Goal: Information Seeking & Learning: Learn about a topic

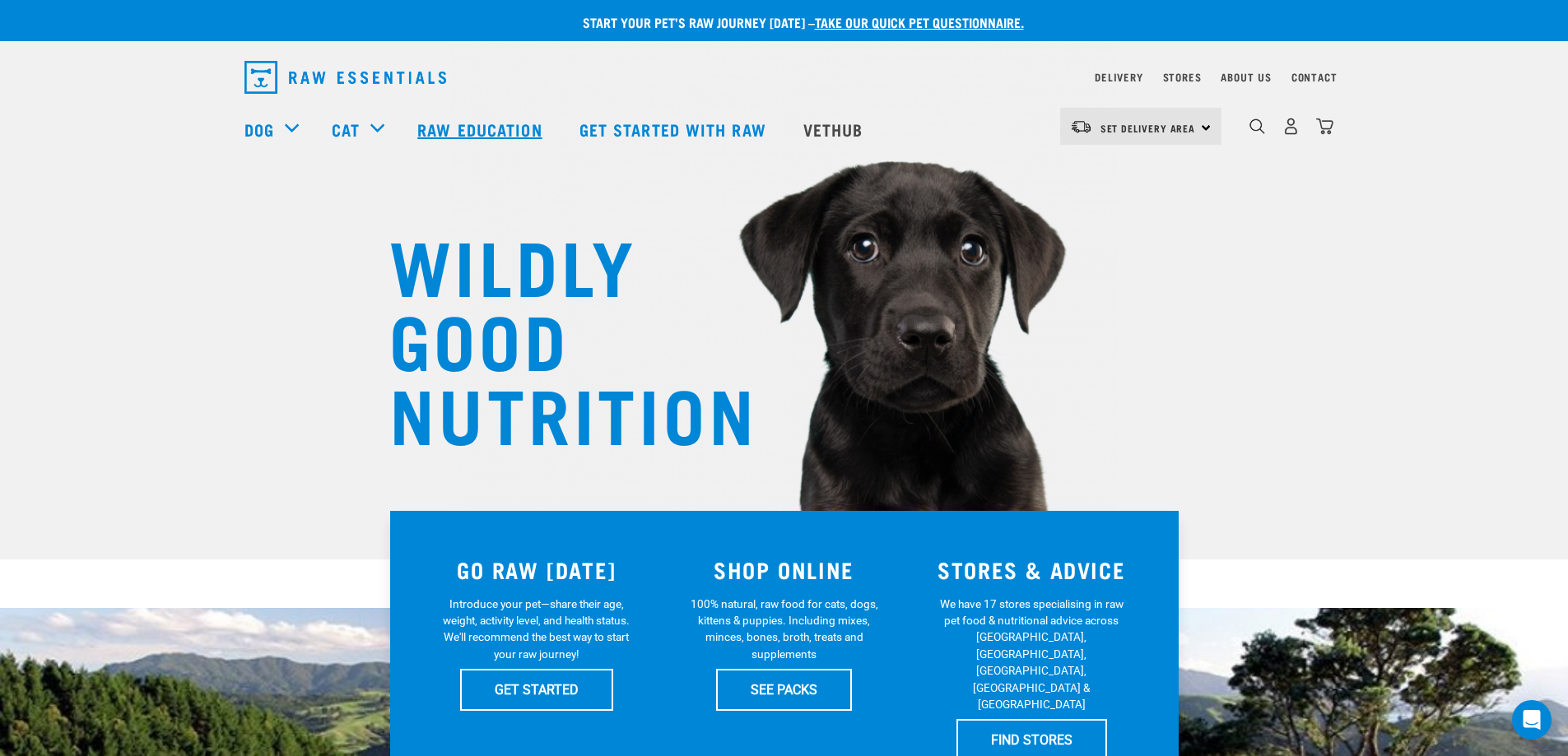
click at [500, 140] on link "Raw Education" at bounding box center [482, 129] width 161 height 66
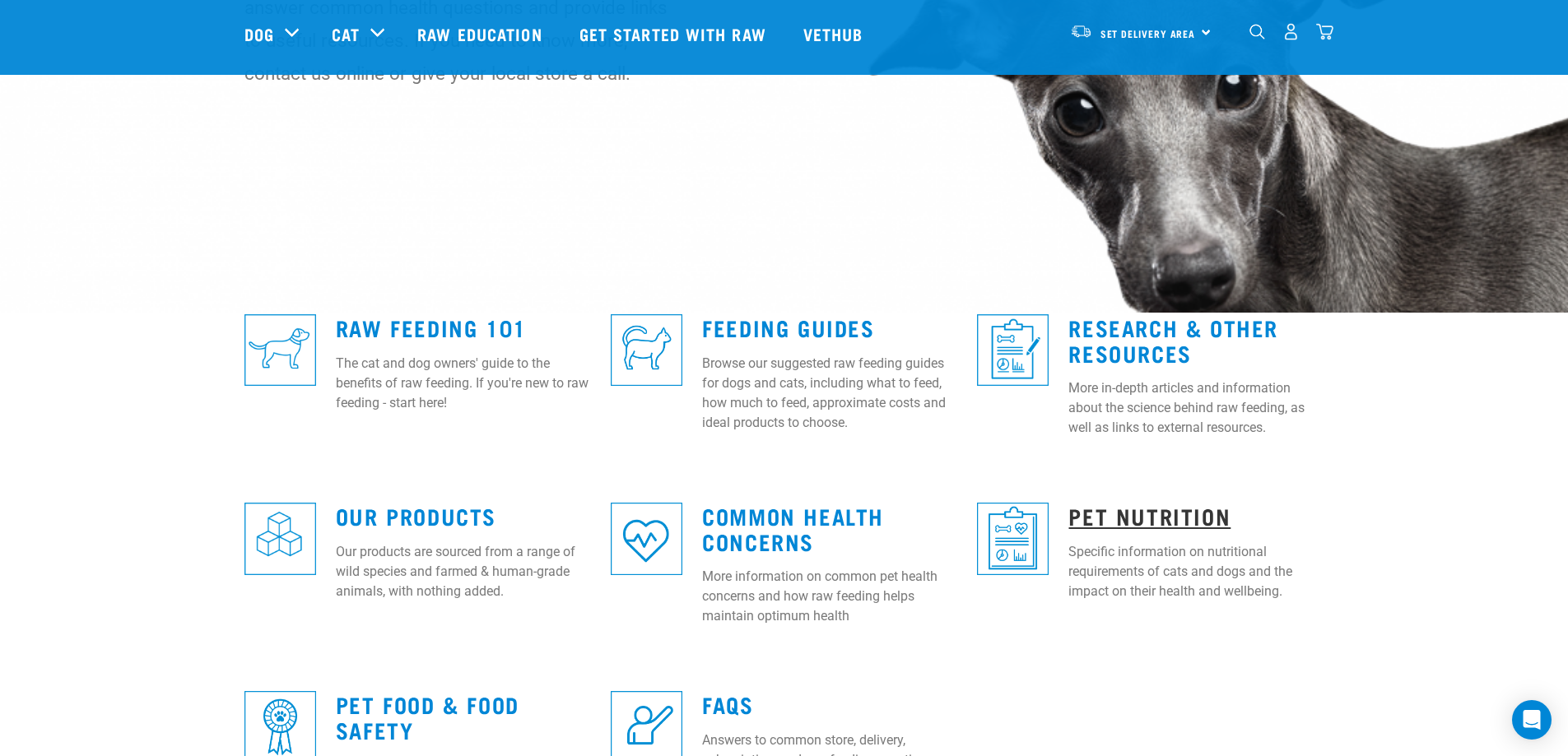
scroll to position [494, 0]
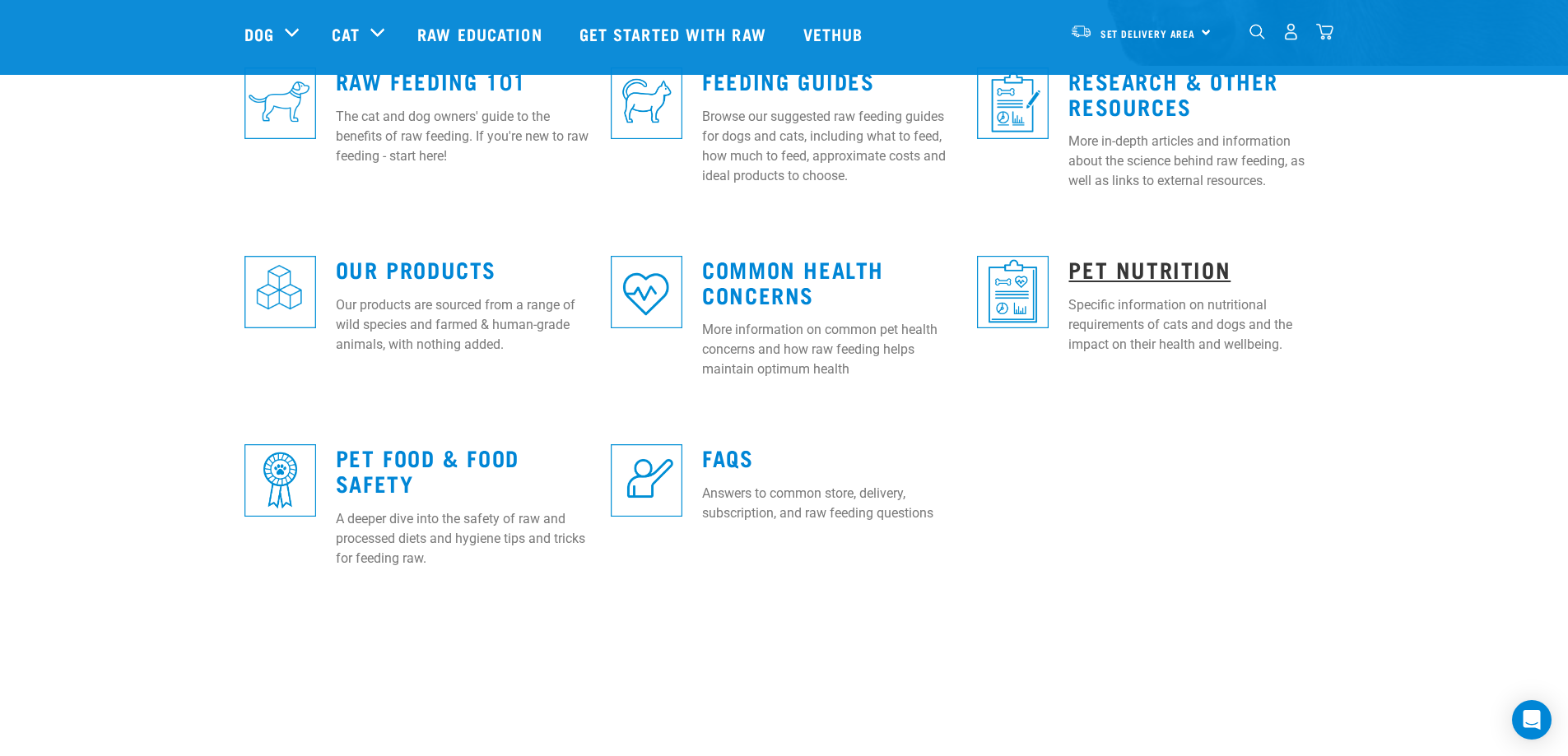
click at [1128, 275] on link "Pet Nutrition" at bounding box center [1149, 268] width 162 height 12
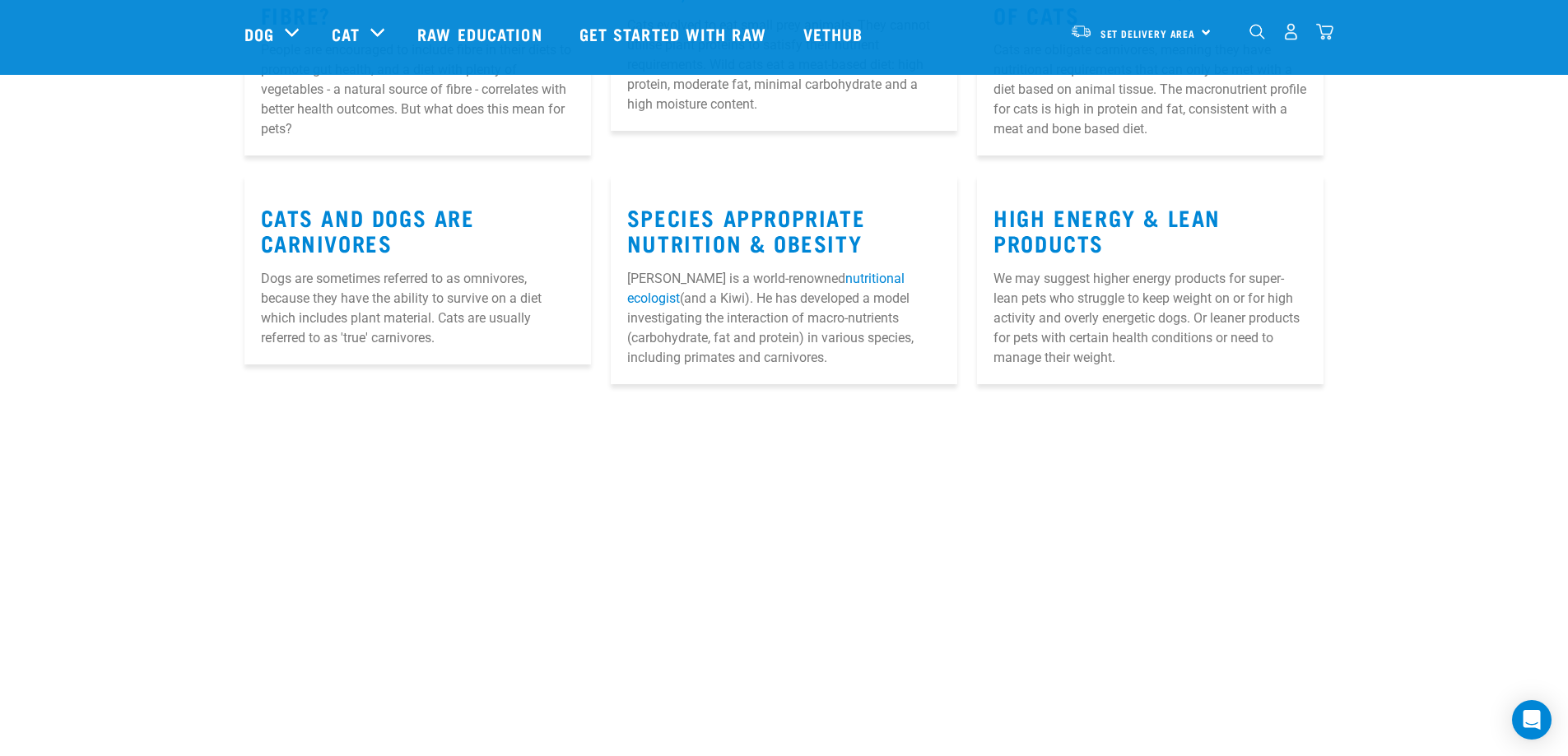
scroll to position [987, 0]
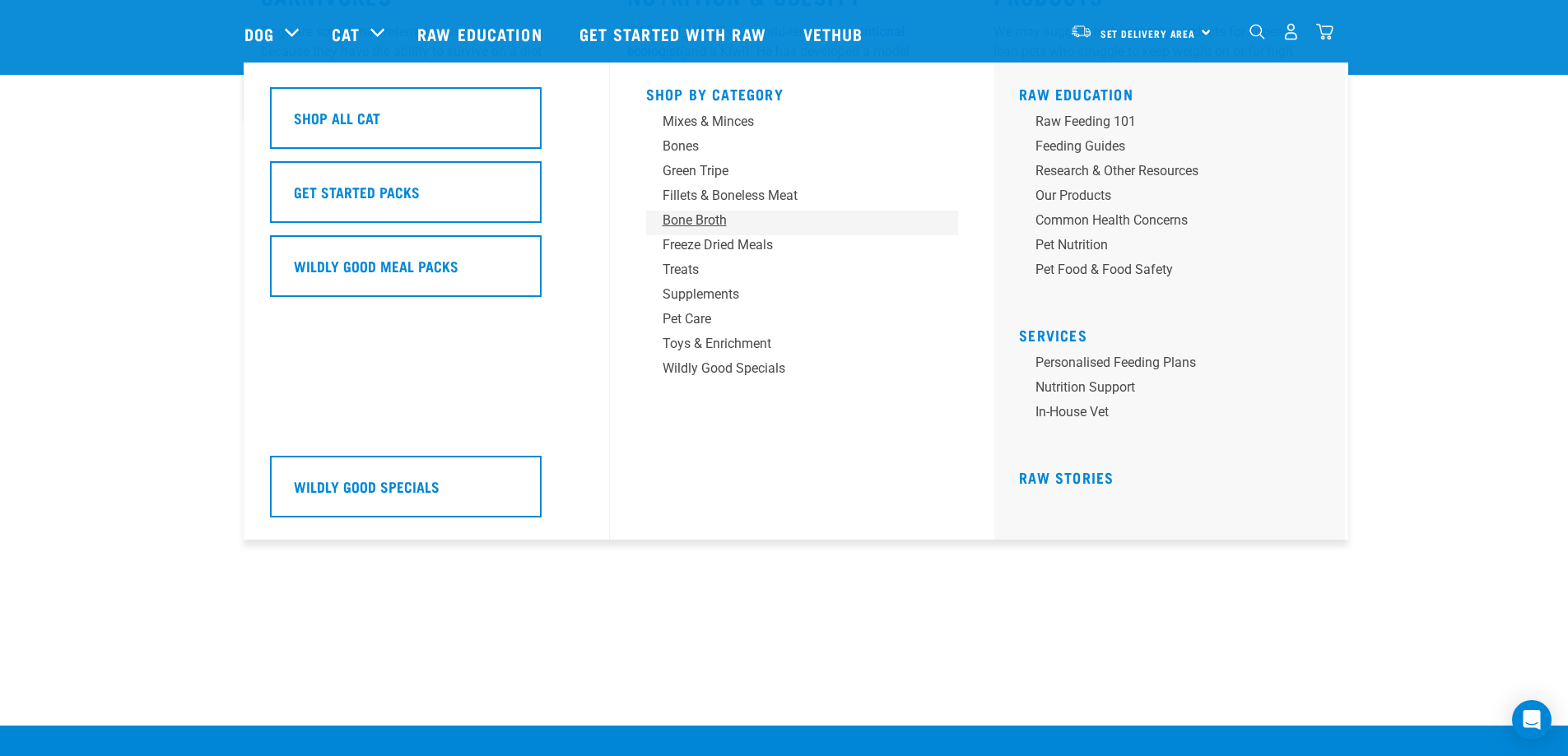
click at [700, 223] on div "Bone Broth" at bounding box center [791, 220] width 257 height 20
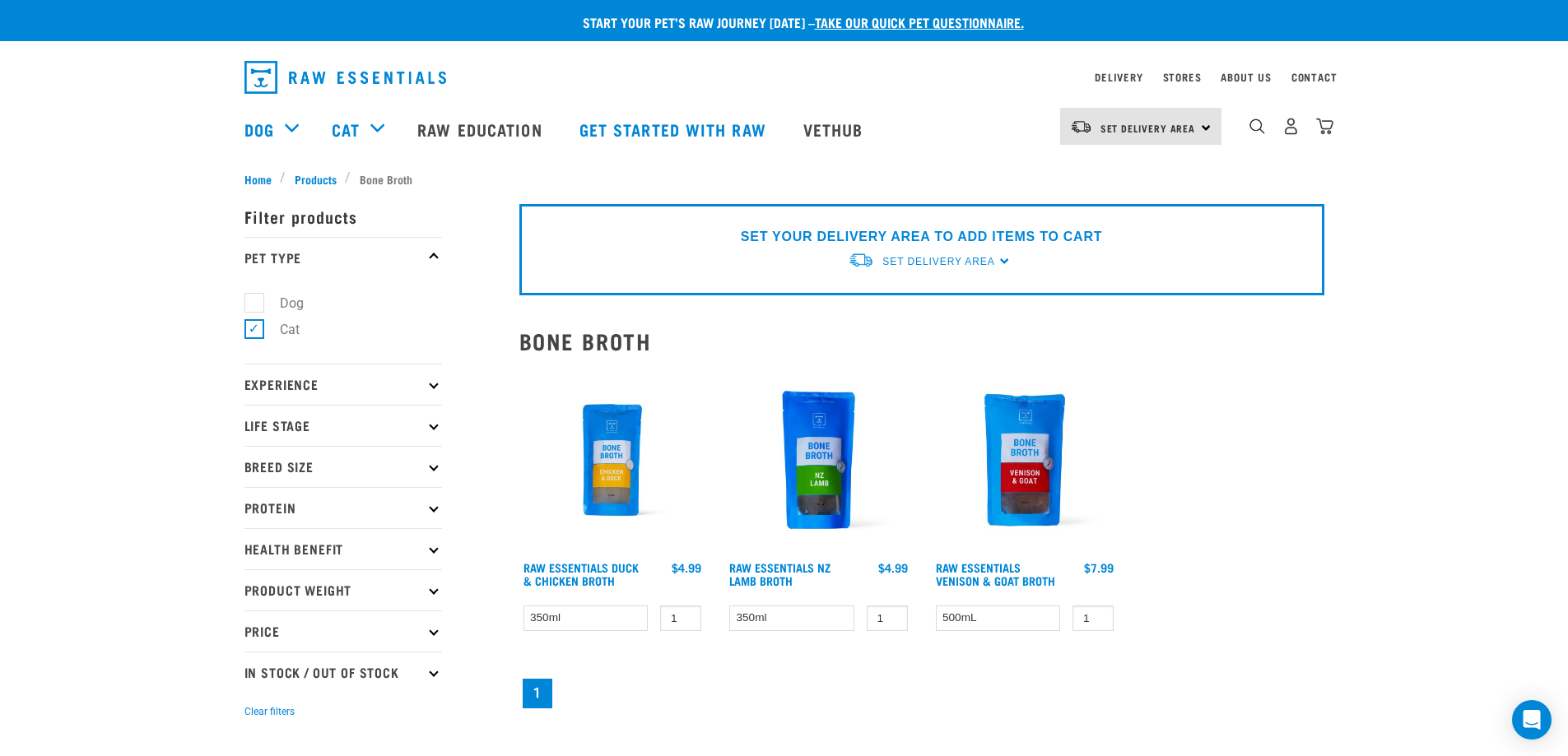
click at [614, 438] on img at bounding box center [612, 460] width 187 height 187
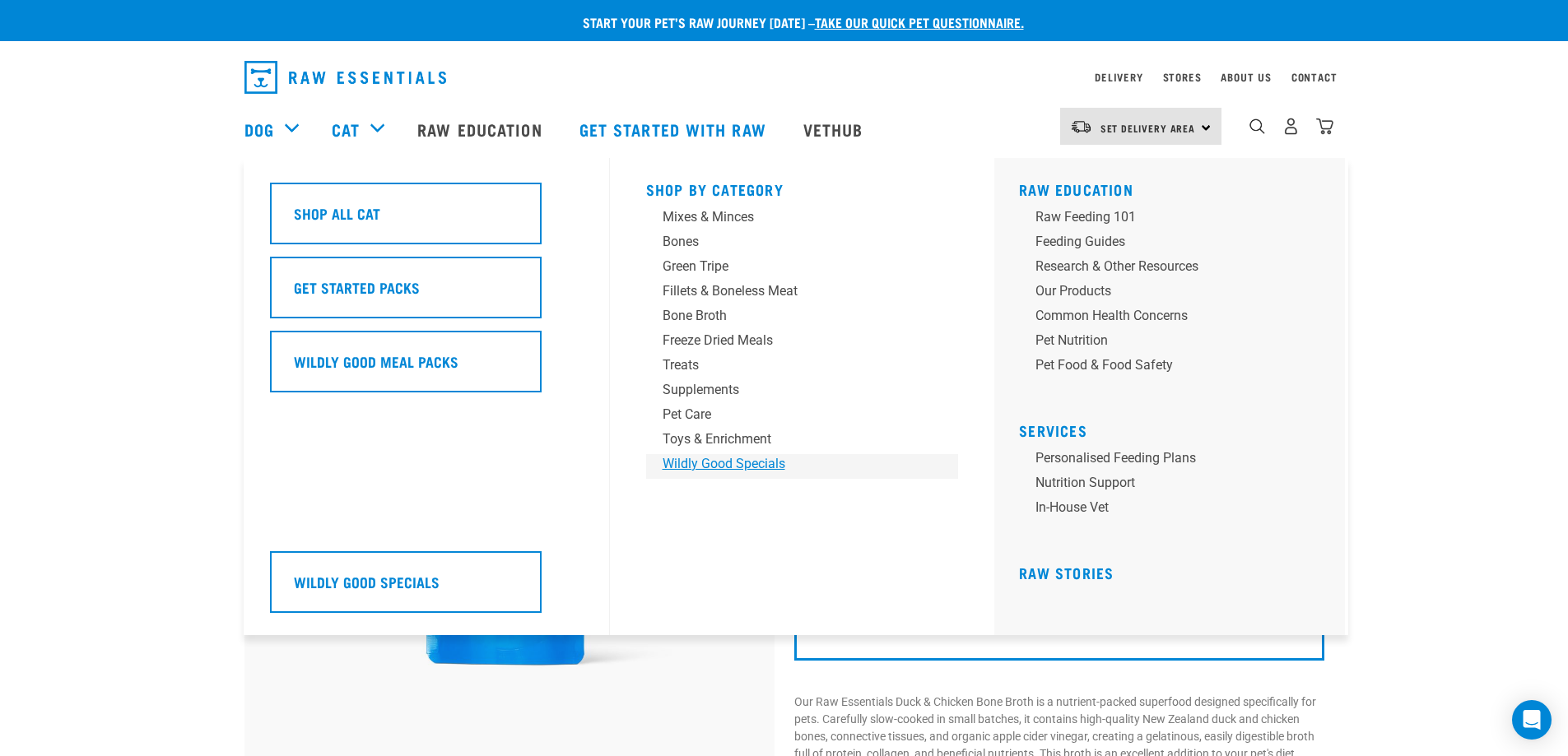
click at [751, 466] on div "Wildly Good Specials" at bounding box center [791, 464] width 257 height 20
